Goal: Find specific page/section: Find specific page/section

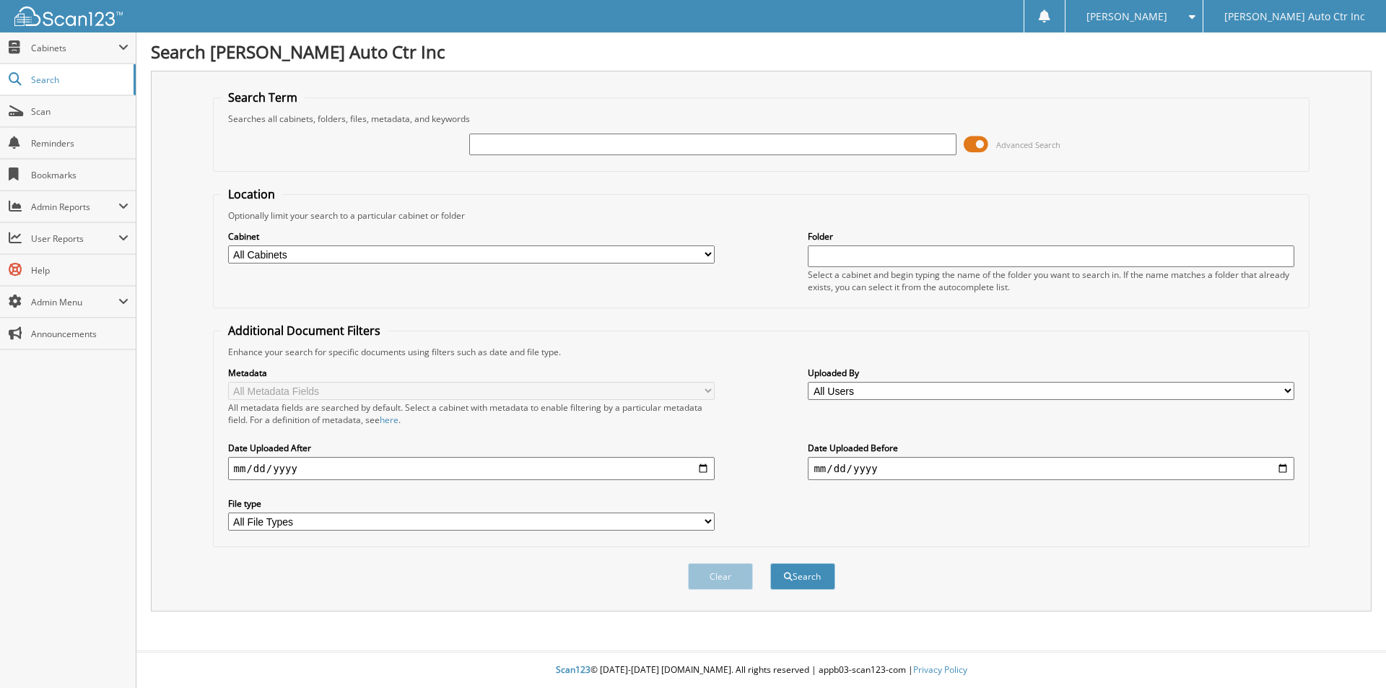
click at [508, 152] on input "text" at bounding box center [712, 145] width 487 height 22
type input "202099"
click at [770, 563] on button "Search" at bounding box center [802, 576] width 65 height 27
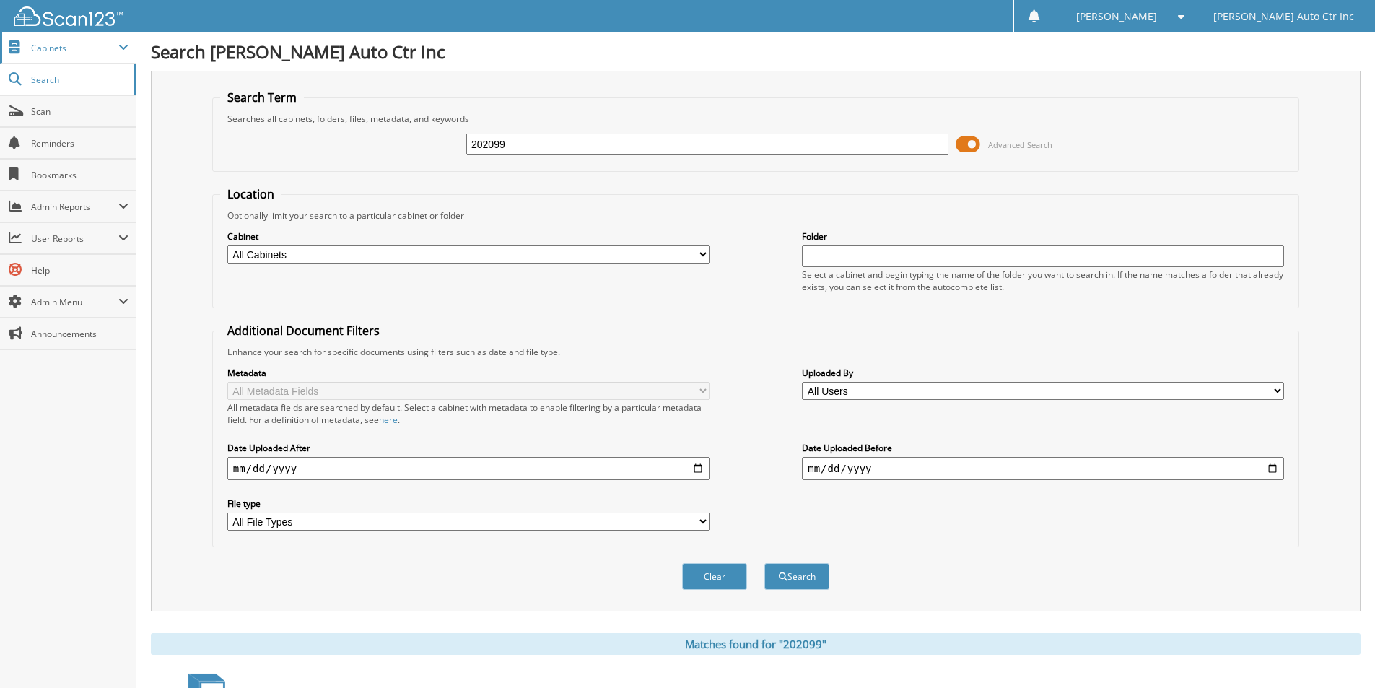
click at [79, 43] on span "Cabinets" at bounding box center [74, 48] width 87 height 12
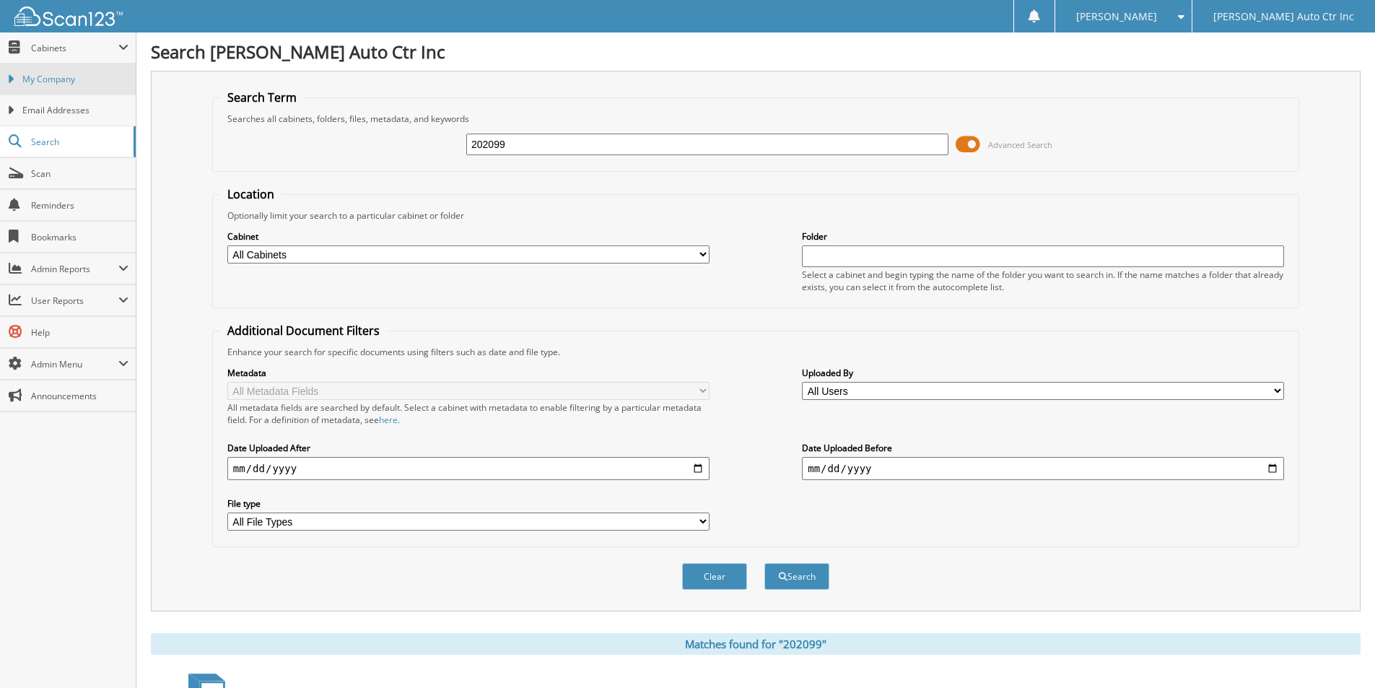
click at [53, 77] on span "My Company" at bounding box center [75, 79] width 106 height 13
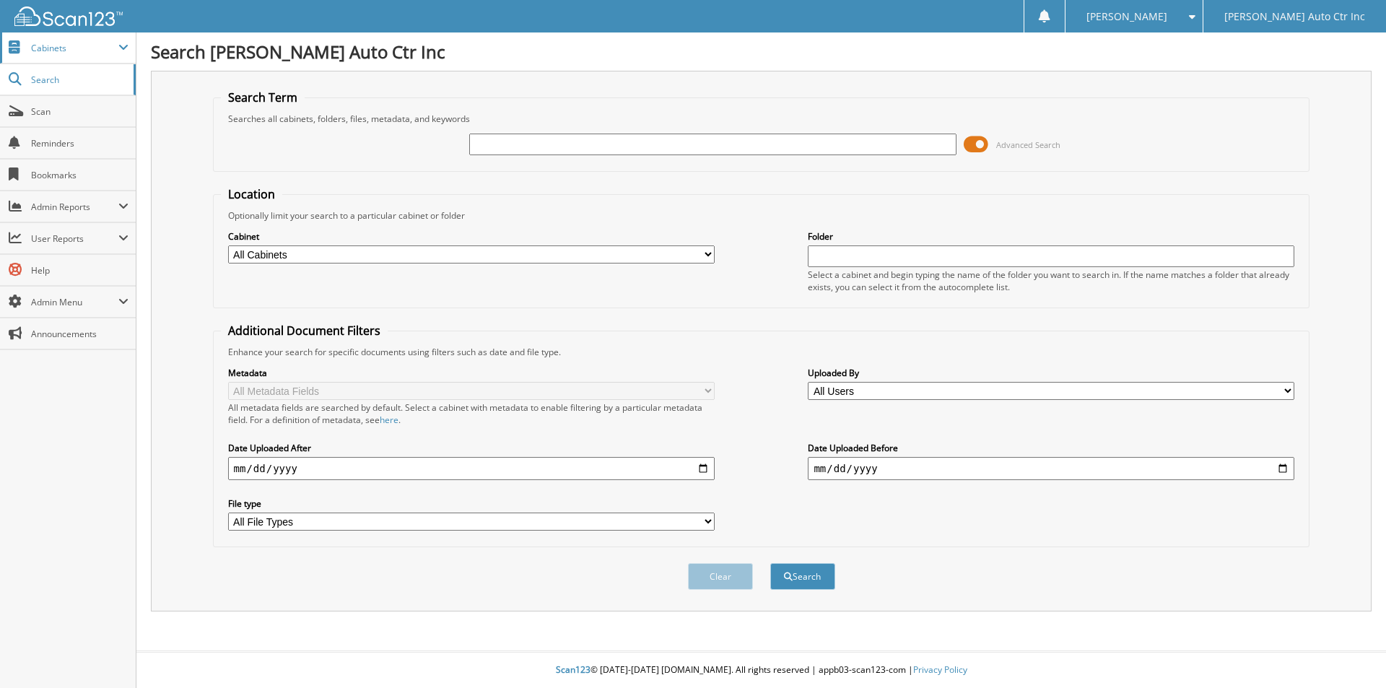
click at [60, 51] on span "Cabinets" at bounding box center [74, 48] width 87 height 12
click at [67, 54] on span "Cabinets" at bounding box center [68, 47] width 136 height 31
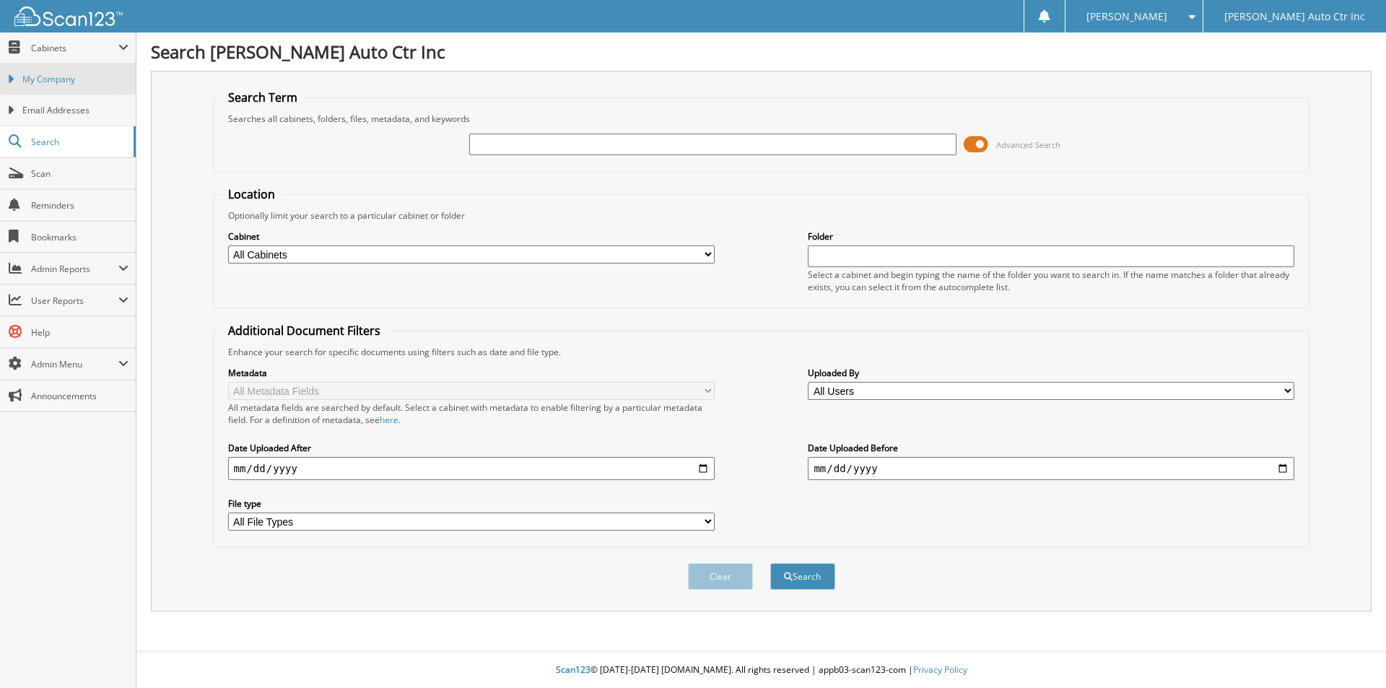
click at [64, 92] on link "My Company" at bounding box center [68, 79] width 136 height 31
